Goal: Task Accomplishment & Management: Use online tool/utility

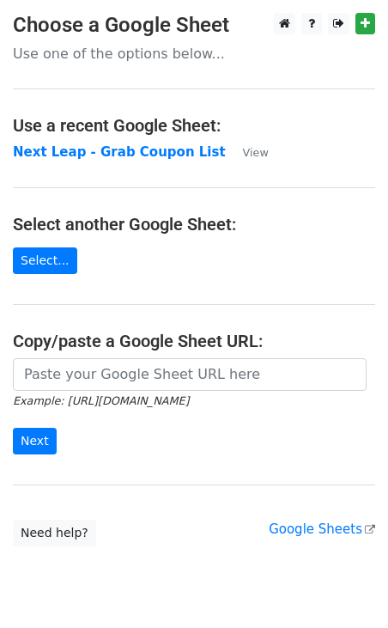
click at [170, 160] on td "Next Leap - Grab Coupon List" at bounding box center [119, 153] width 213 height 20
click at [170, 157] on strong "Next Leap - Grab Coupon List" at bounding box center [119, 151] width 213 height 15
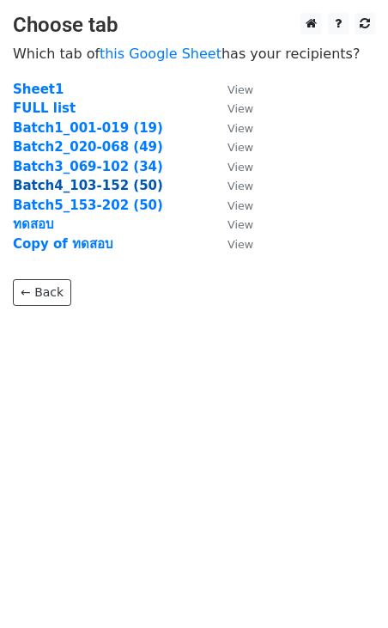
click at [100, 182] on strong "Batch4_103-152 (50)" at bounding box center [88, 185] width 150 height 15
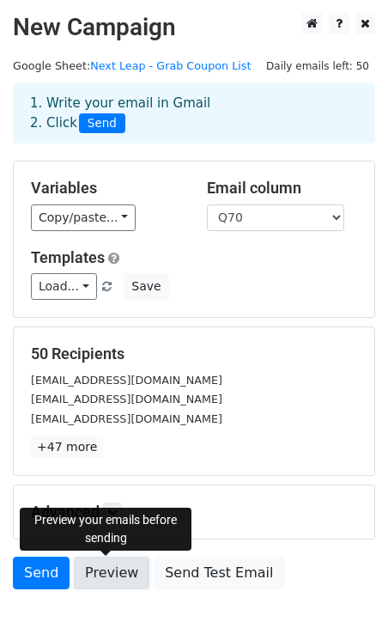
click at [120, 563] on link "Preview" at bounding box center [112, 572] width 76 height 33
click at [109, 568] on link "Preview" at bounding box center [112, 572] width 76 height 33
click at [94, 575] on link "Preview" at bounding box center [112, 572] width 76 height 33
click at [88, 569] on link "Preview" at bounding box center [112, 572] width 76 height 33
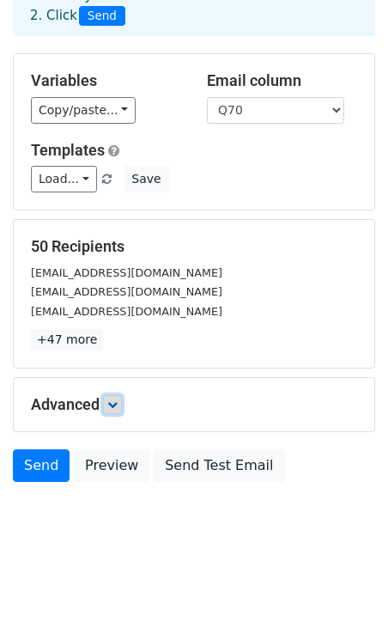
click at [115, 402] on icon at bounding box center [112, 404] width 10 height 10
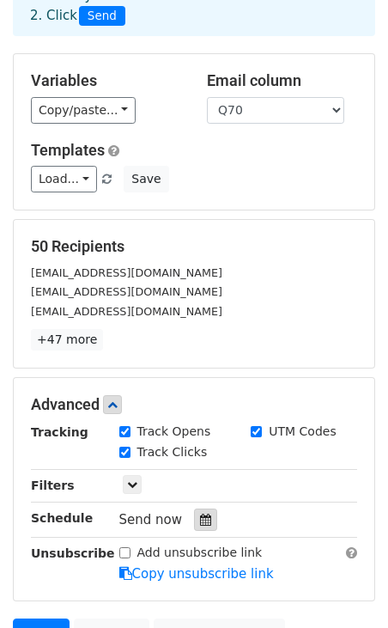
click at [194, 522] on div at bounding box center [205, 519] width 23 height 22
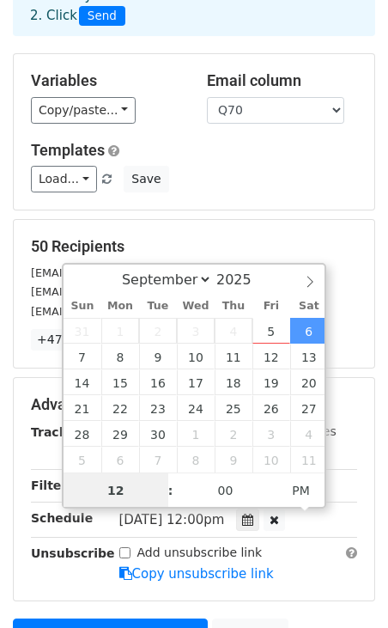
scroll to position [1, 0]
type input "2025-09-06 11:00"
type input "11"
click at [162, 498] on span at bounding box center [162, 497] width 12 height 17
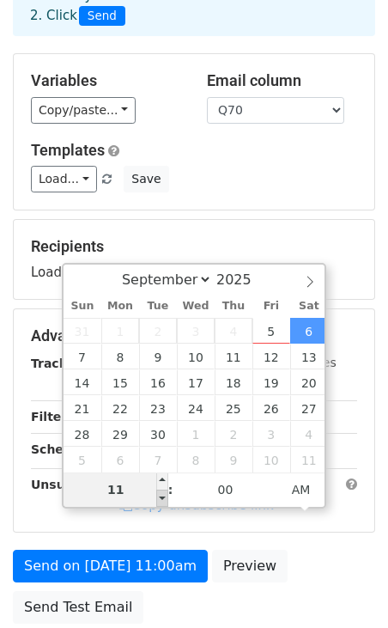
type input "2025-09-06 10:00"
type input "10"
click at [164, 498] on span at bounding box center [162, 497] width 12 height 17
type input "2025-09-06 09:00"
type input "09"
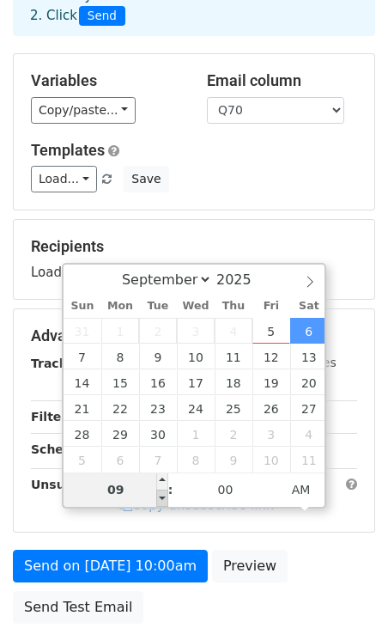
click at [165, 498] on span at bounding box center [162, 497] width 12 height 17
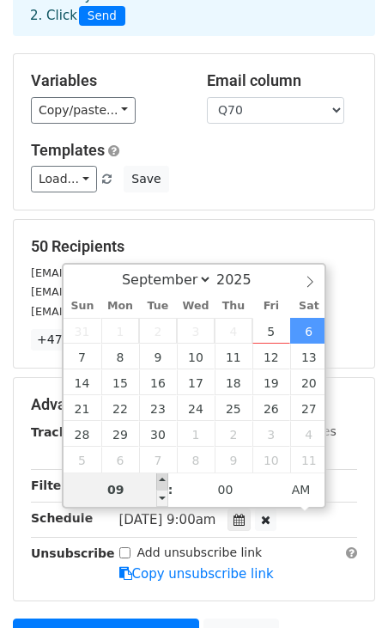
type input "2025-09-06 10:00"
type input "10"
click at [162, 485] on span at bounding box center [162, 480] width 12 height 17
type input "2025-09-06 11:00"
type input "11"
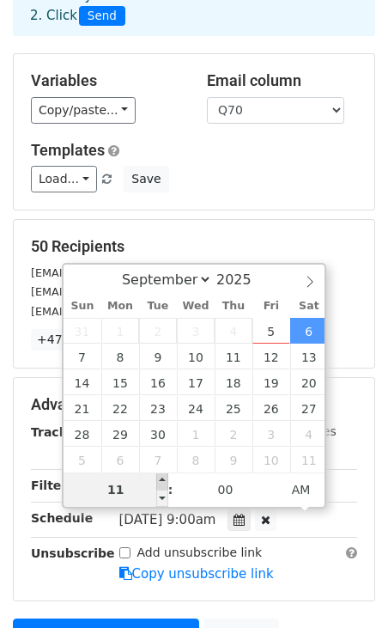
click at [162, 485] on span at bounding box center [162, 480] width 12 height 17
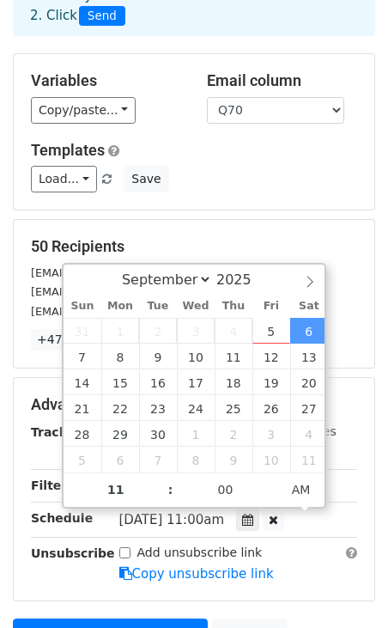
click at [349, 510] on div "Sat, Sep 6, 11:00am 2025-09-06 11:00" at bounding box center [238, 519] width 264 height 23
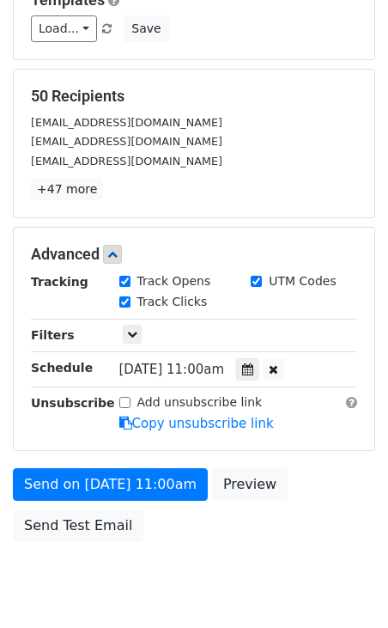
scroll to position [262, 0]
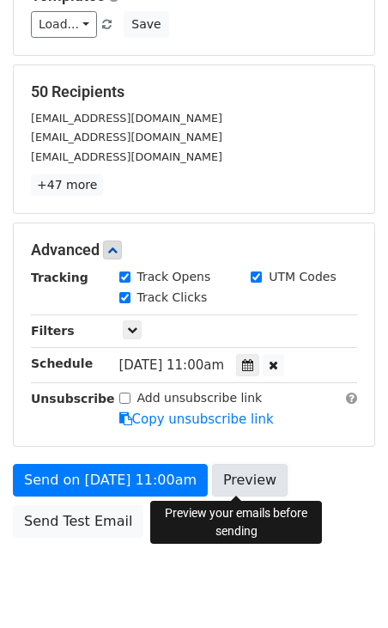
click at [215, 484] on link "Preview" at bounding box center [250, 480] width 76 height 33
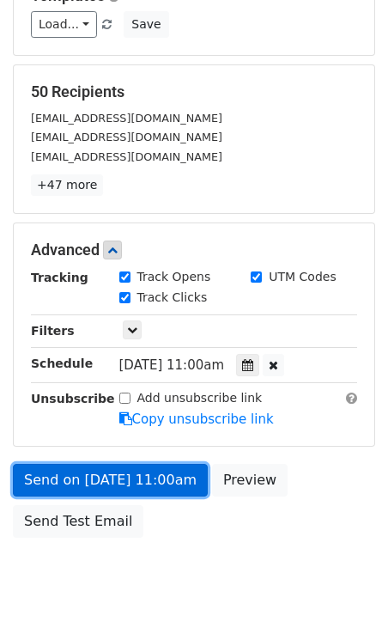
click at [60, 490] on link "Send on Sep 6 at 11:00am" at bounding box center [110, 480] width 195 height 33
